Goal: Transaction & Acquisition: Purchase product/service

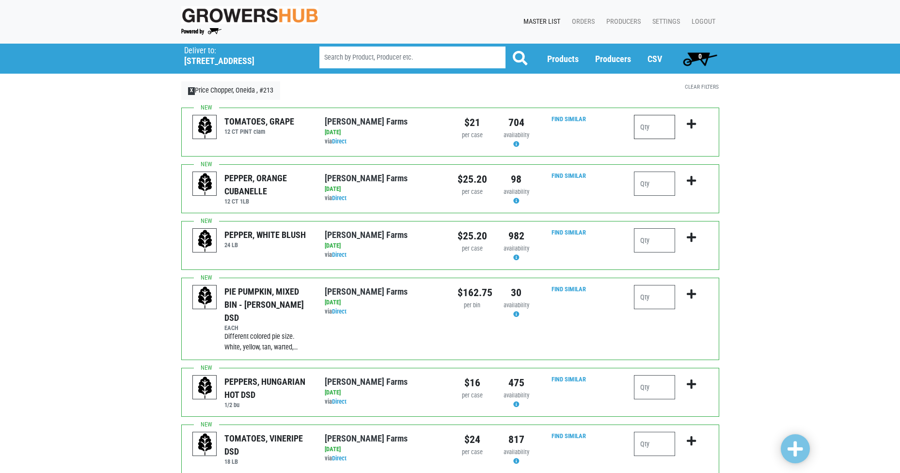
click at [660, 124] on input "number" at bounding box center [654, 127] width 41 height 24
type input "3"
type input "4"
click at [690, 123] on icon "submit" at bounding box center [691, 124] width 9 height 11
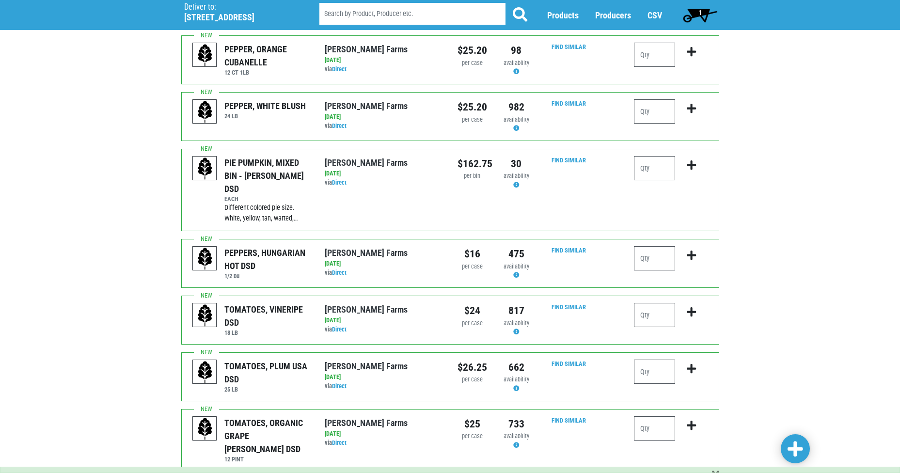
scroll to position [145, 0]
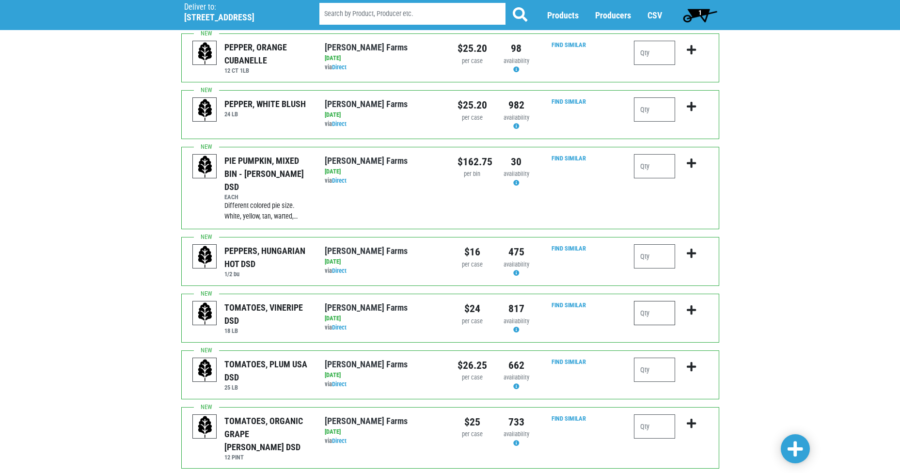
click at [656, 301] on input "number" at bounding box center [654, 313] width 41 height 24
type input "2"
click at [689, 305] on icon "submit" at bounding box center [691, 310] width 9 height 11
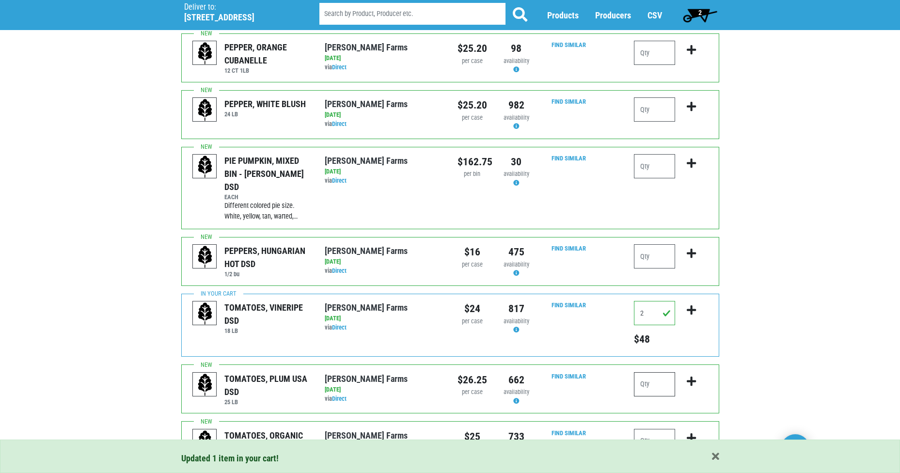
click at [650, 372] on input "number" at bounding box center [654, 384] width 41 height 24
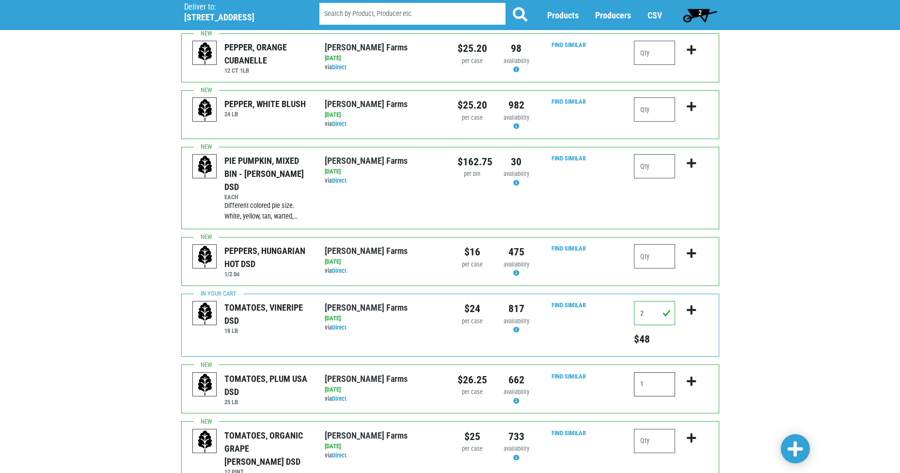
type input "1"
click at [688, 376] on icon "submit" at bounding box center [691, 381] width 9 height 11
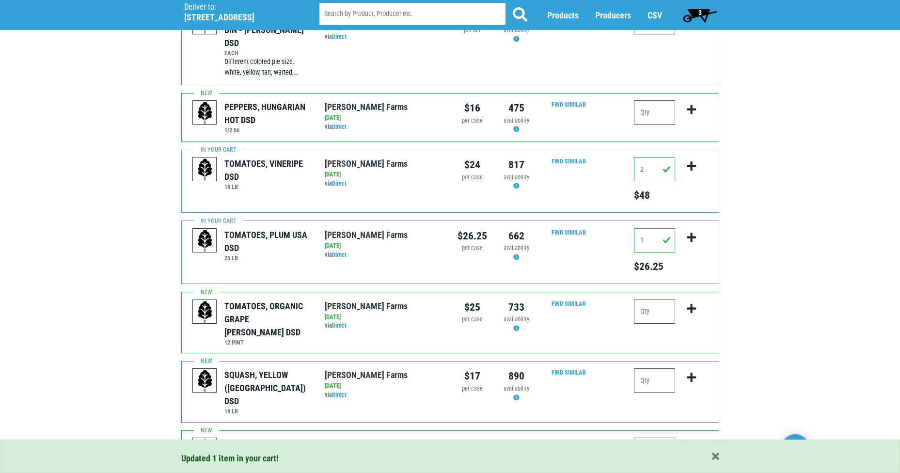
scroll to position [291, 0]
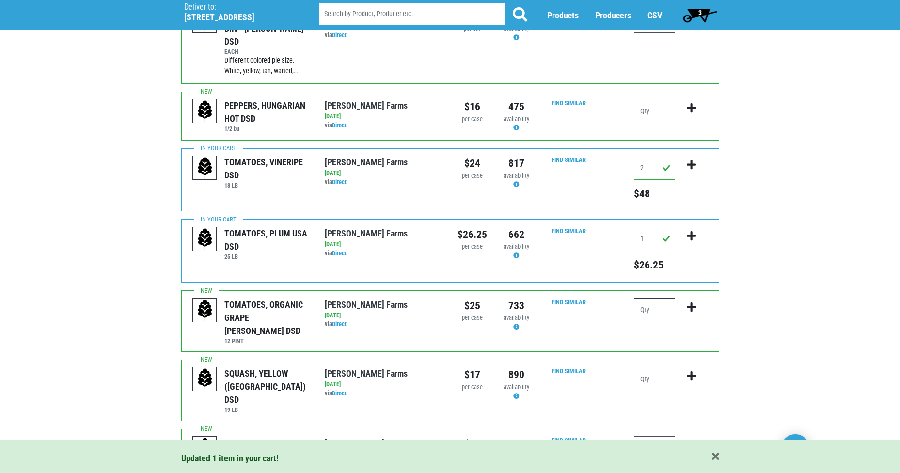
click at [646, 298] on input "number" at bounding box center [654, 310] width 41 height 24
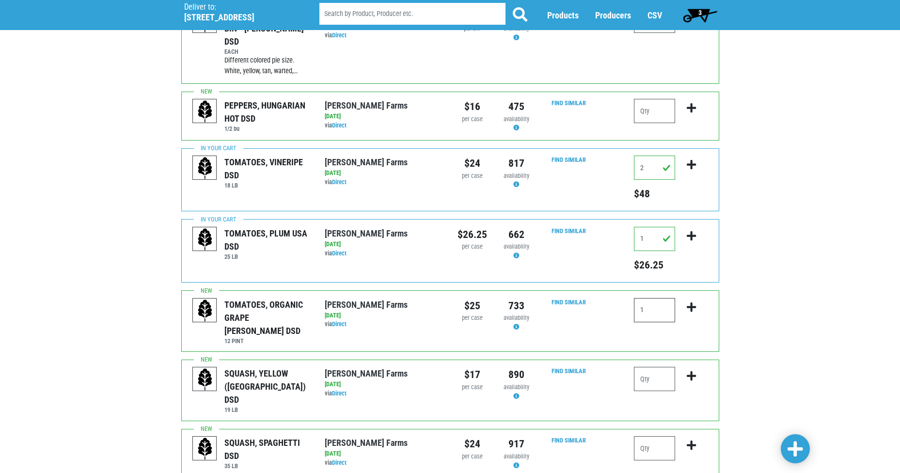
type input "1"
click at [693, 302] on icon "submit" at bounding box center [691, 307] width 9 height 11
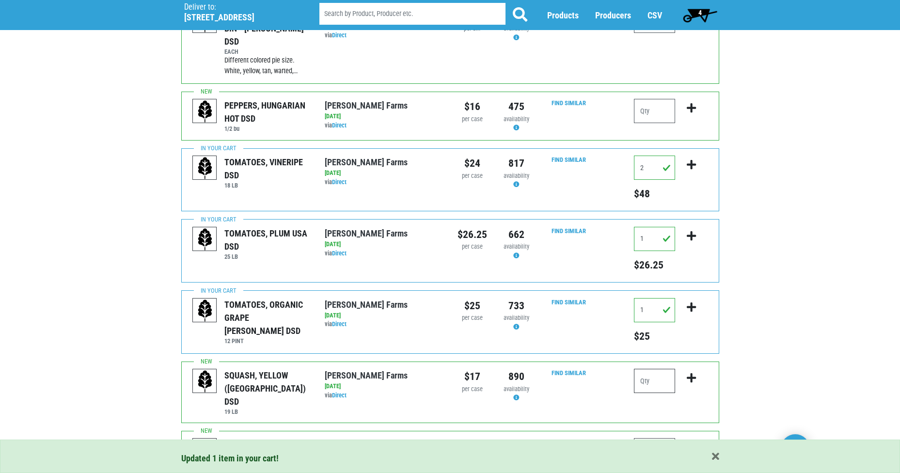
click at [652, 370] on input "number" at bounding box center [654, 381] width 41 height 24
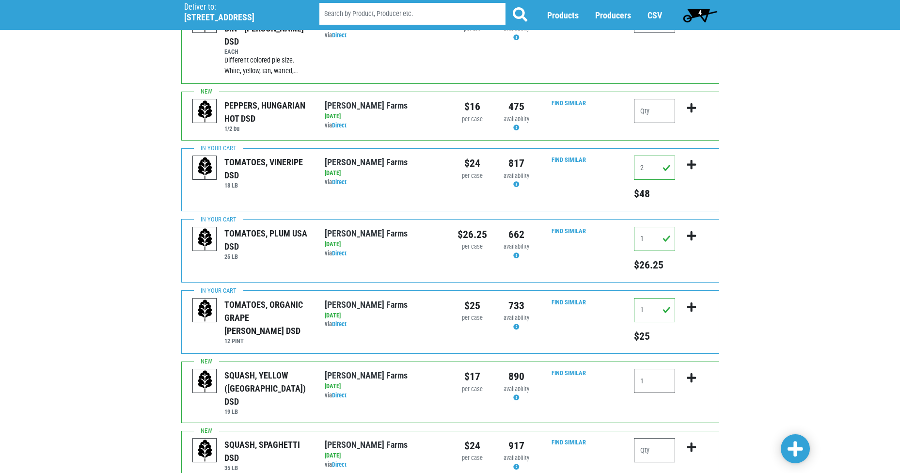
type input "1"
click at [688, 373] on icon "submit" at bounding box center [691, 378] width 9 height 11
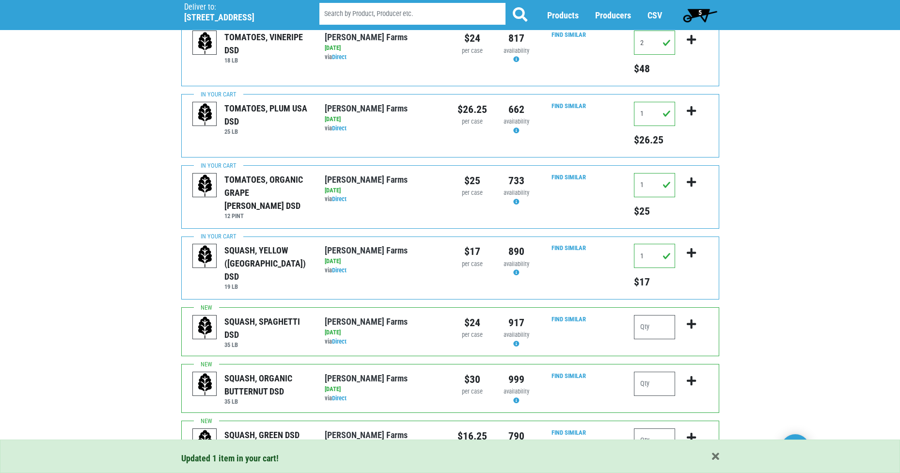
scroll to position [436, 0]
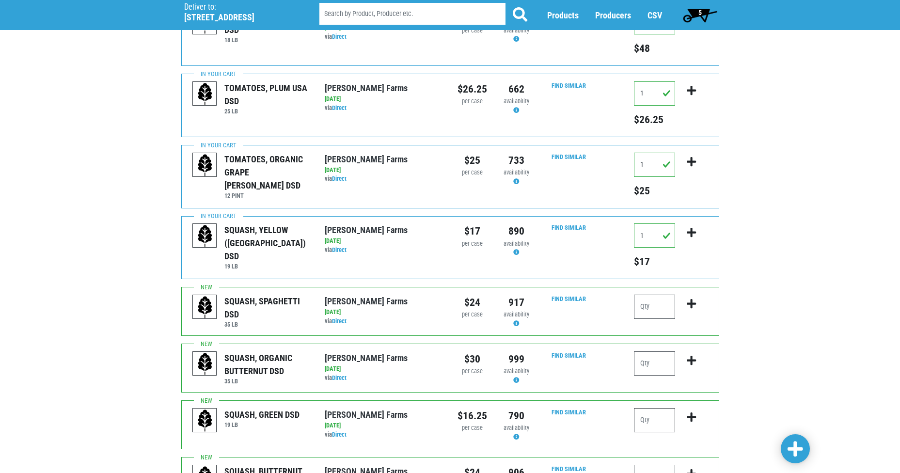
click at [650, 408] on input "number" at bounding box center [654, 420] width 41 height 24
type input "2"
click at [691, 412] on icon "submit" at bounding box center [691, 417] width 9 height 11
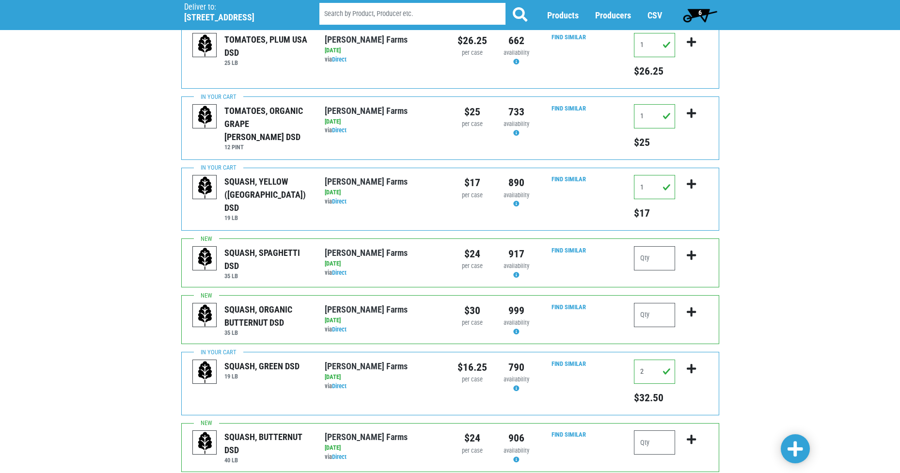
scroll to position [533, 0]
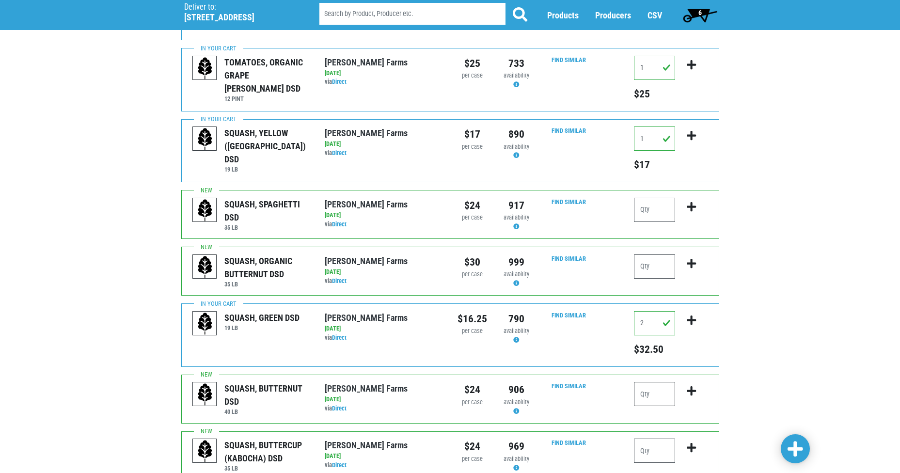
click at [654, 383] on input "number" at bounding box center [654, 394] width 41 height 24
type input "1"
click at [689, 386] on icon "submit" at bounding box center [691, 391] width 9 height 11
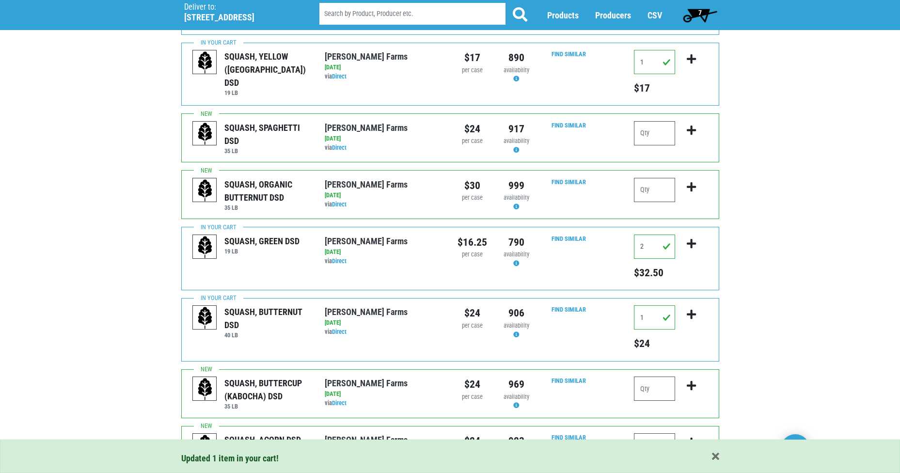
scroll to position [630, 0]
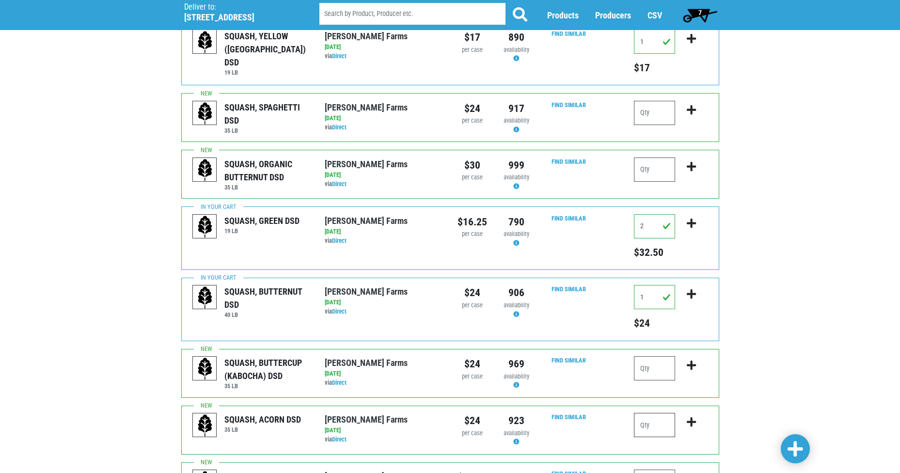
click at [655, 413] on input "number" at bounding box center [654, 425] width 41 height 24
type input "1"
click at [689, 417] on icon "submit" at bounding box center [691, 422] width 9 height 11
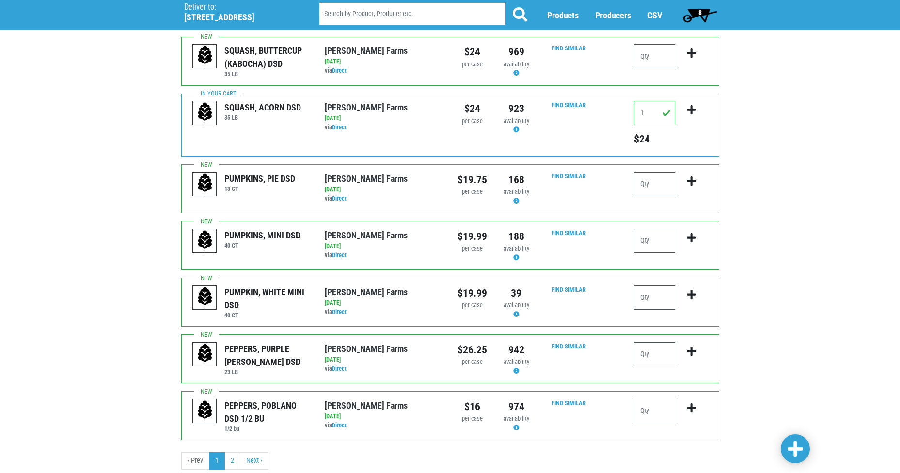
scroll to position [958, 0]
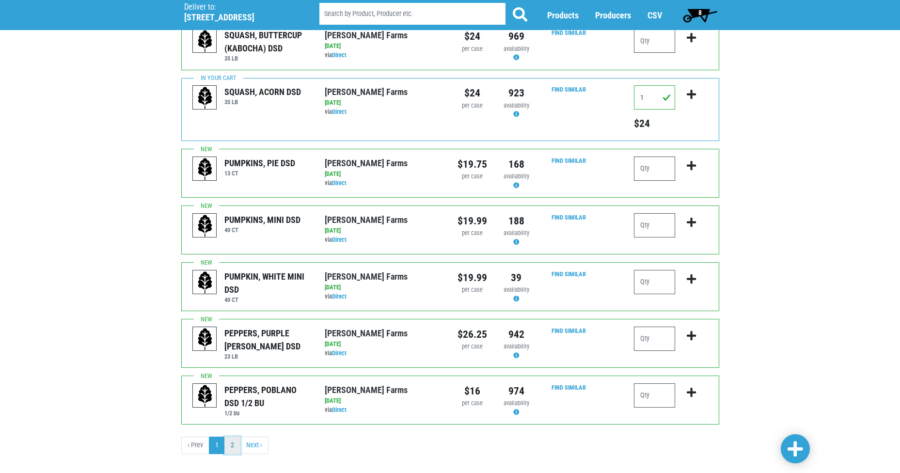
click at [228, 437] on link "2" at bounding box center [232, 445] width 16 height 17
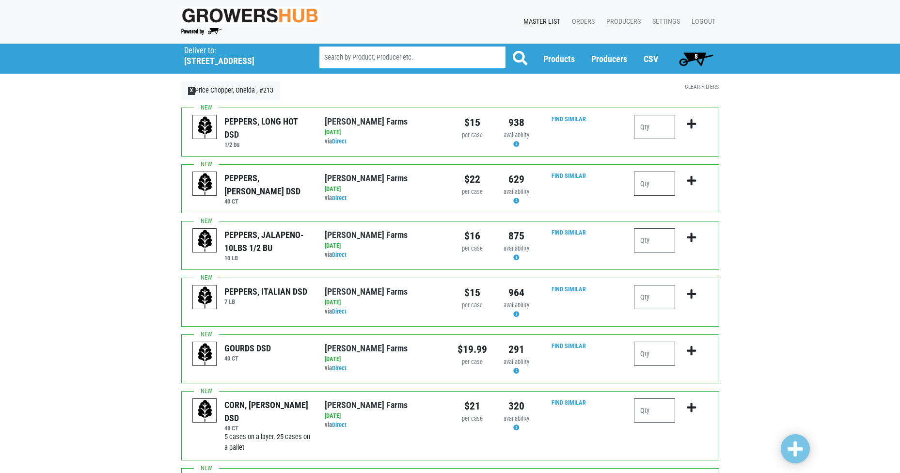
click at [660, 184] on input "number" at bounding box center [654, 184] width 41 height 24
type input "5"
click at [690, 181] on icon "submit" at bounding box center [691, 180] width 9 height 11
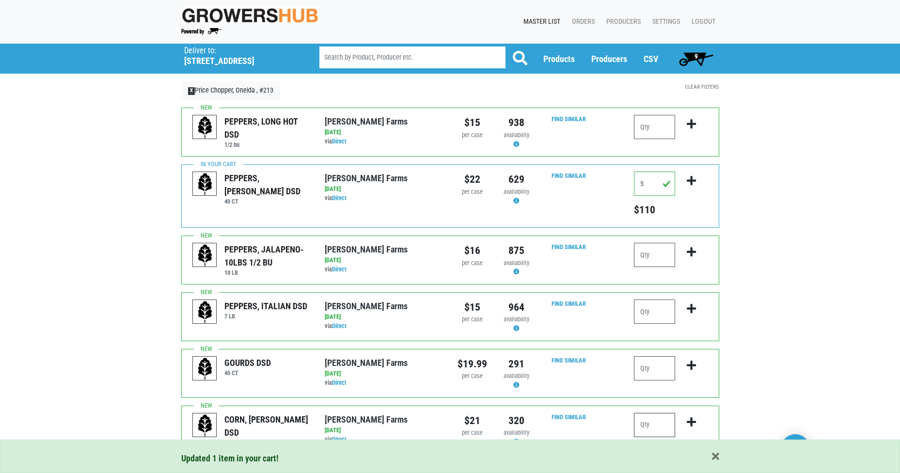
click at [654, 426] on input "number" at bounding box center [654, 425] width 41 height 24
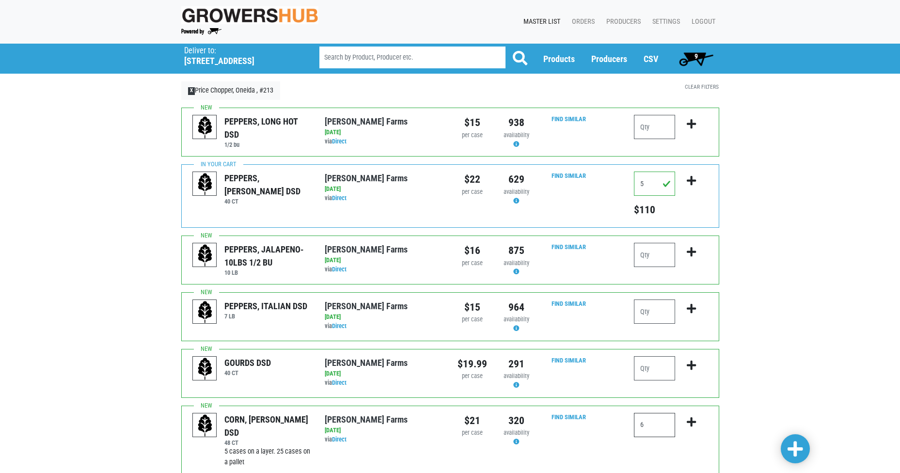
type input "6"
click at [688, 419] on icon "submit" at bounding box center [691, 422] width 9 height 11
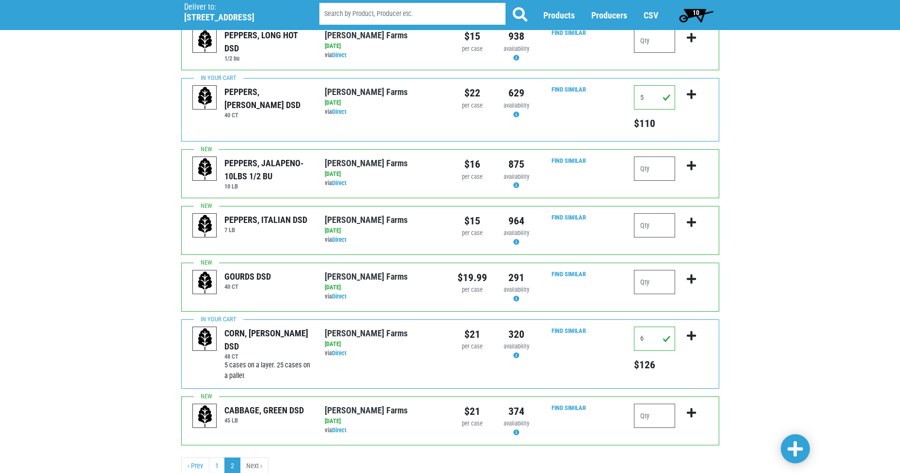
scroll to position [120, 0]
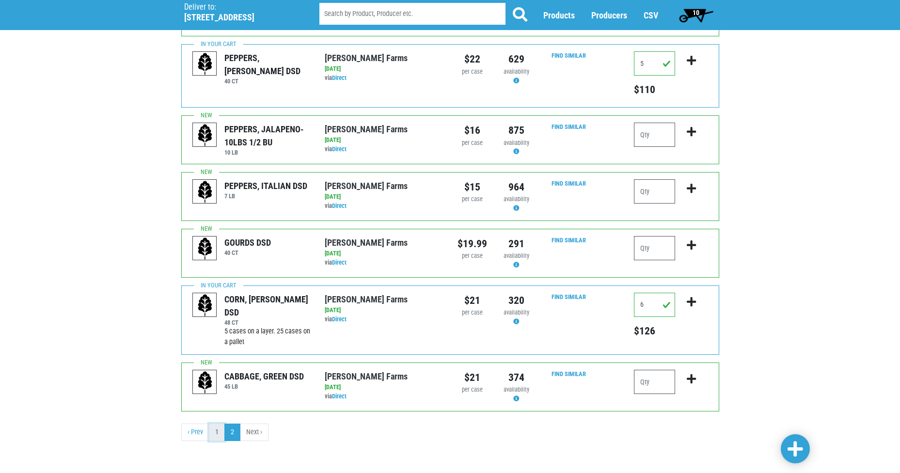
click at [215, 428] on link "1" at bounding box center [217, 432] width 16 height 17
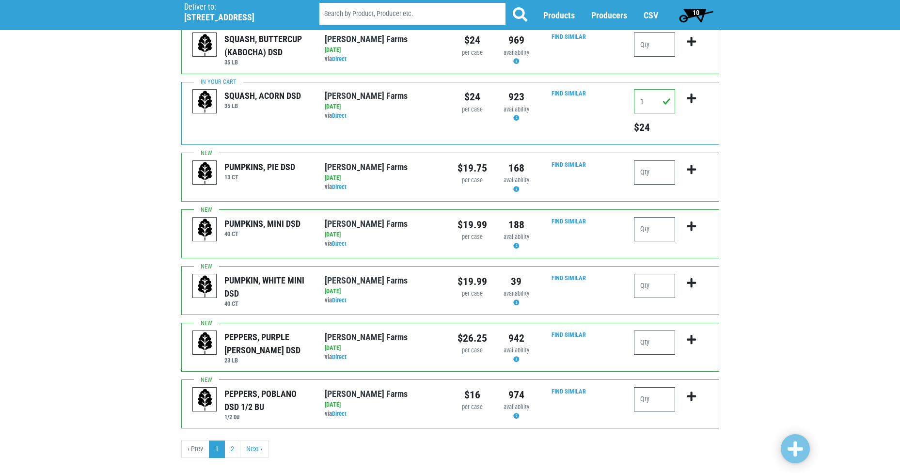
scroll to position [958, 0]
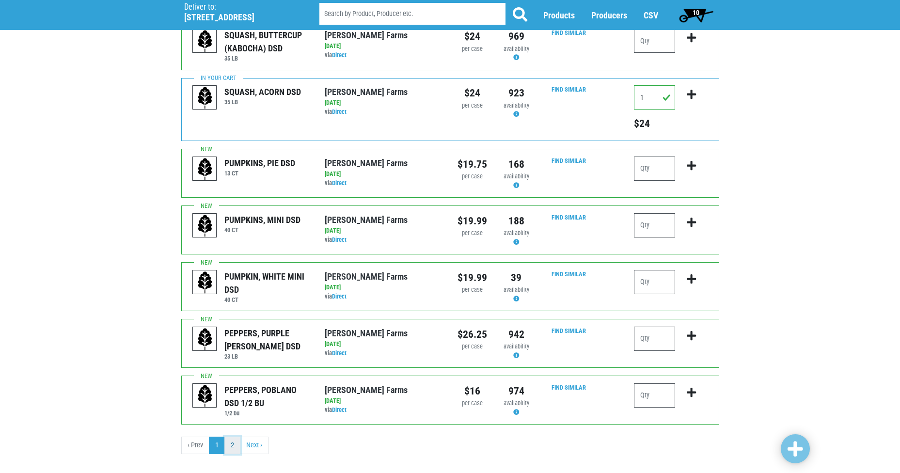
click at [233, 437] on link "2" at bounding box center [232, 445] width 16 height 17
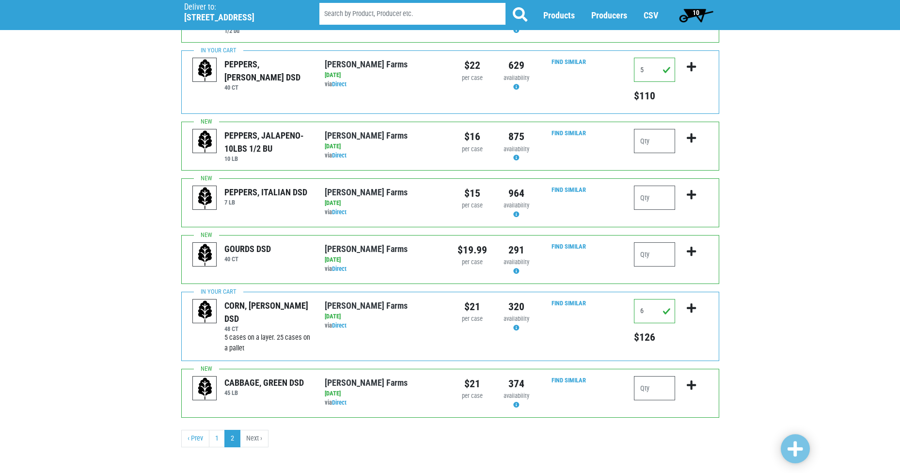
scroll to position [120, 0]
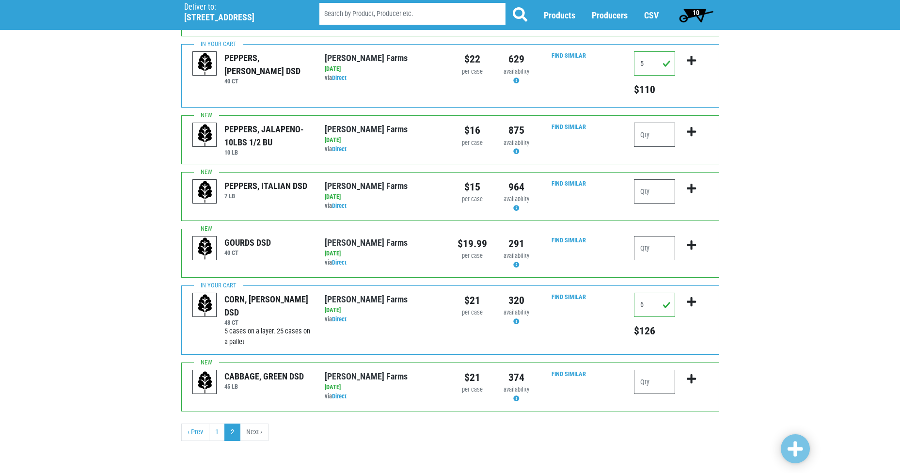
click at [694, 9] on span "10" at bounding box center [696, 13] width 7 height 8
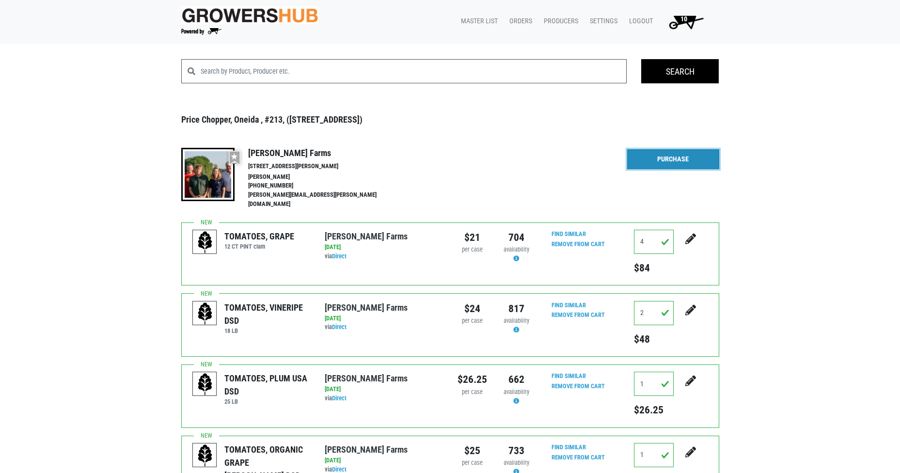
click at [670, 157] on link "Purchase" at bounding box center [673, 159] width 92 height 20
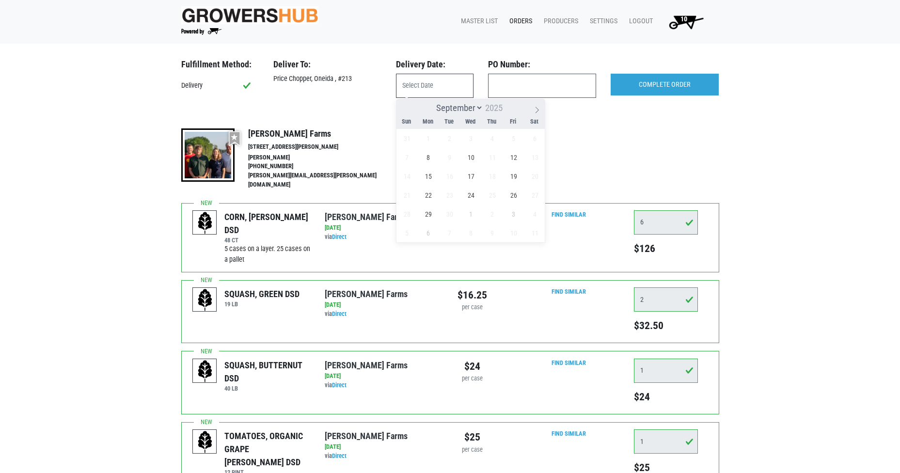
click at [431, 85] on input "text" at bounding box center [435, 86] width 78 height 24
click at [429, 157] on span "8" at bounding box center [428, 157] width 19 height 19
type input "2025-09-08"
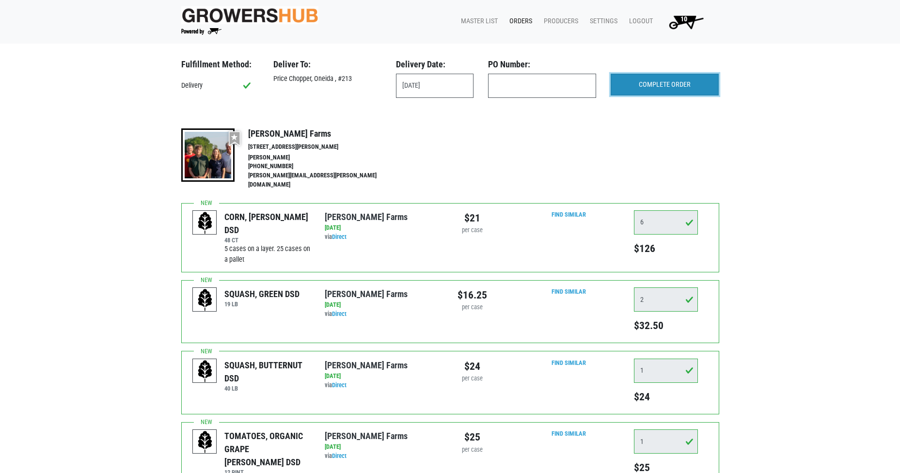
click at [678, 81] on input "COMPLETE ORDER" at bounding box center [665, 85] width 108 height 22
